Goal: Navigation & Orientation: Find specific page/section

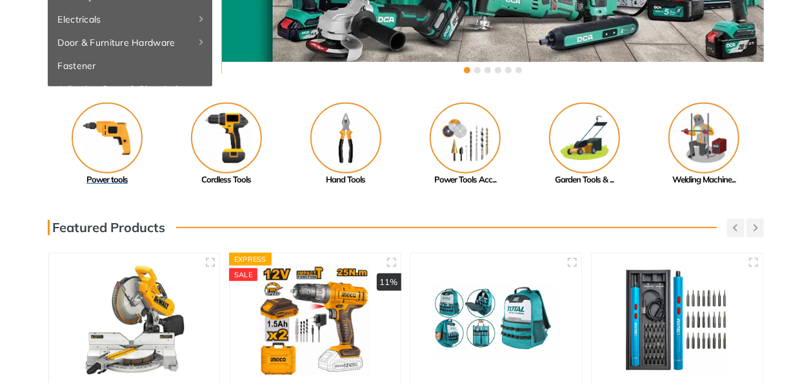
click at [121, 132] on img at bounding box center [107, 138] width 71 height 71
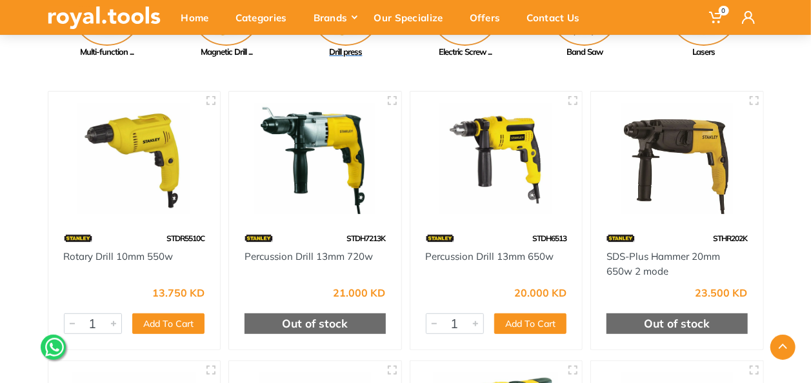
scroll to position [71, 0]
